Goal: Information Seeking & Learning: Learn about a topic

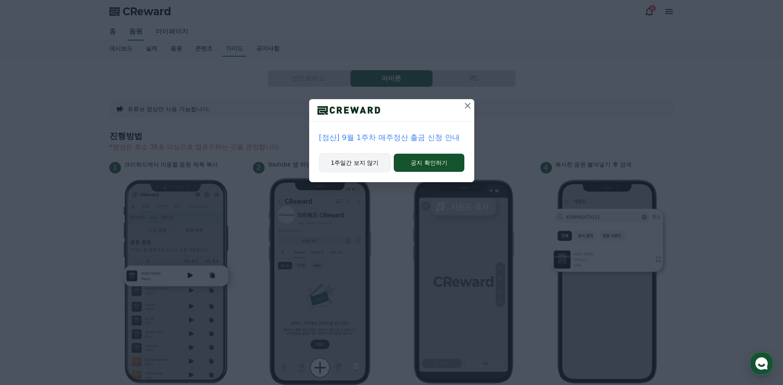
click at [374, 163] on button "1주일간 보지 않기" at bounding box center [355, 162] width 72 height 19
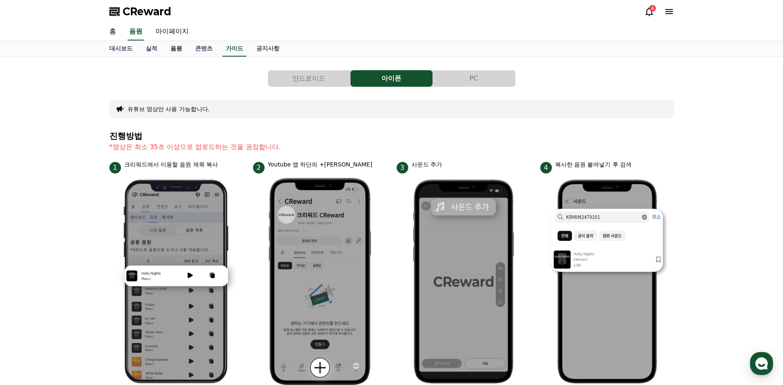
click at [180, 48] on link "음원" at bounding box center [176, 49] width 25 height 16
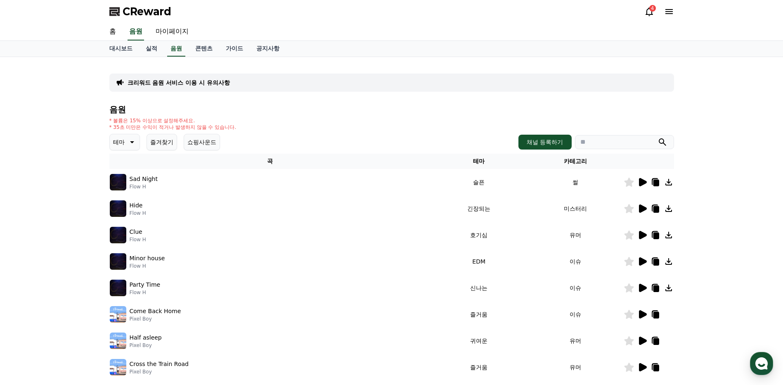
click at [612, 140] on input "search" at bounding box center [624, 142] width 99 height 14
type input "**********"
click at [662, 143] on icon "submit" at bounding box center [662, 141] width 7 height 7
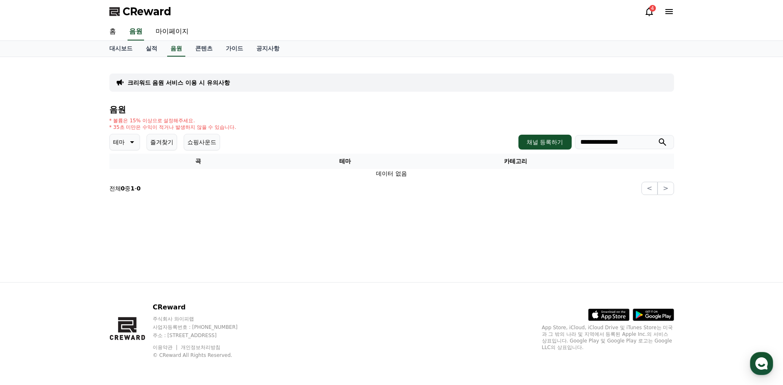
click at [119, 109] on h4 "음원" at bounding box center [391, 109] width 565 height 9
click at [130, 143] on icon at bounding box center [131, 142] width 10 height 10
click at [130, 199] on button "감동적인" at bounding box center [126, 198] width 30 height 18
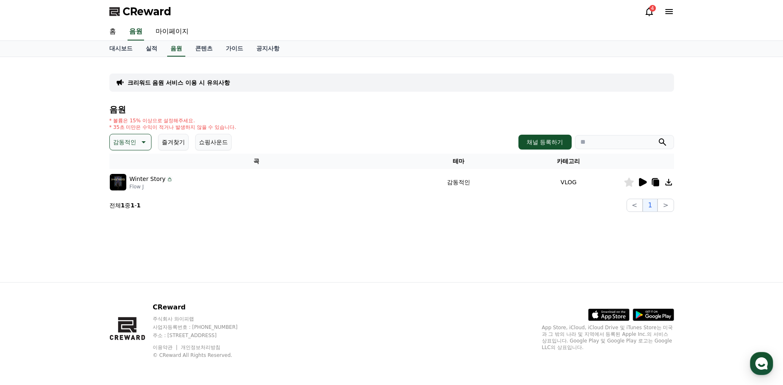
click at [644, 183] on icon at bounding box center [643, 182] width 8 height 8
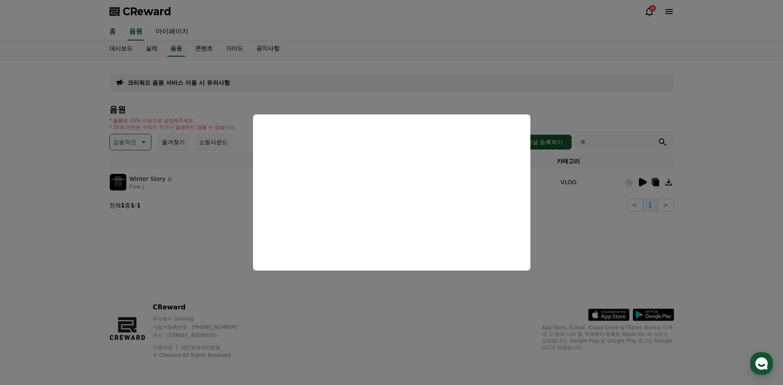
drag, startPoint x: 577, startPoint y: 206, endPoint x: 603, endPoint y: 194, distance: 28.4
click at [579, 205] on button "close modal" at bounding box center [391, 192] width 783 height 385
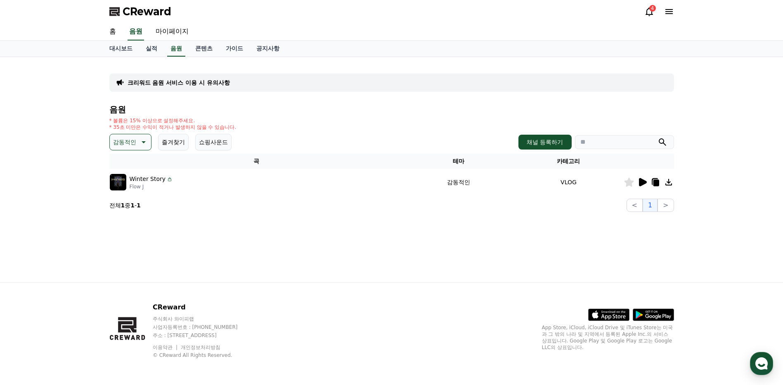
click at [669, 182] on icon at bounding box center [668, 182] width 7 height 7
